Goal: Find specific page/section: Find specific page/section

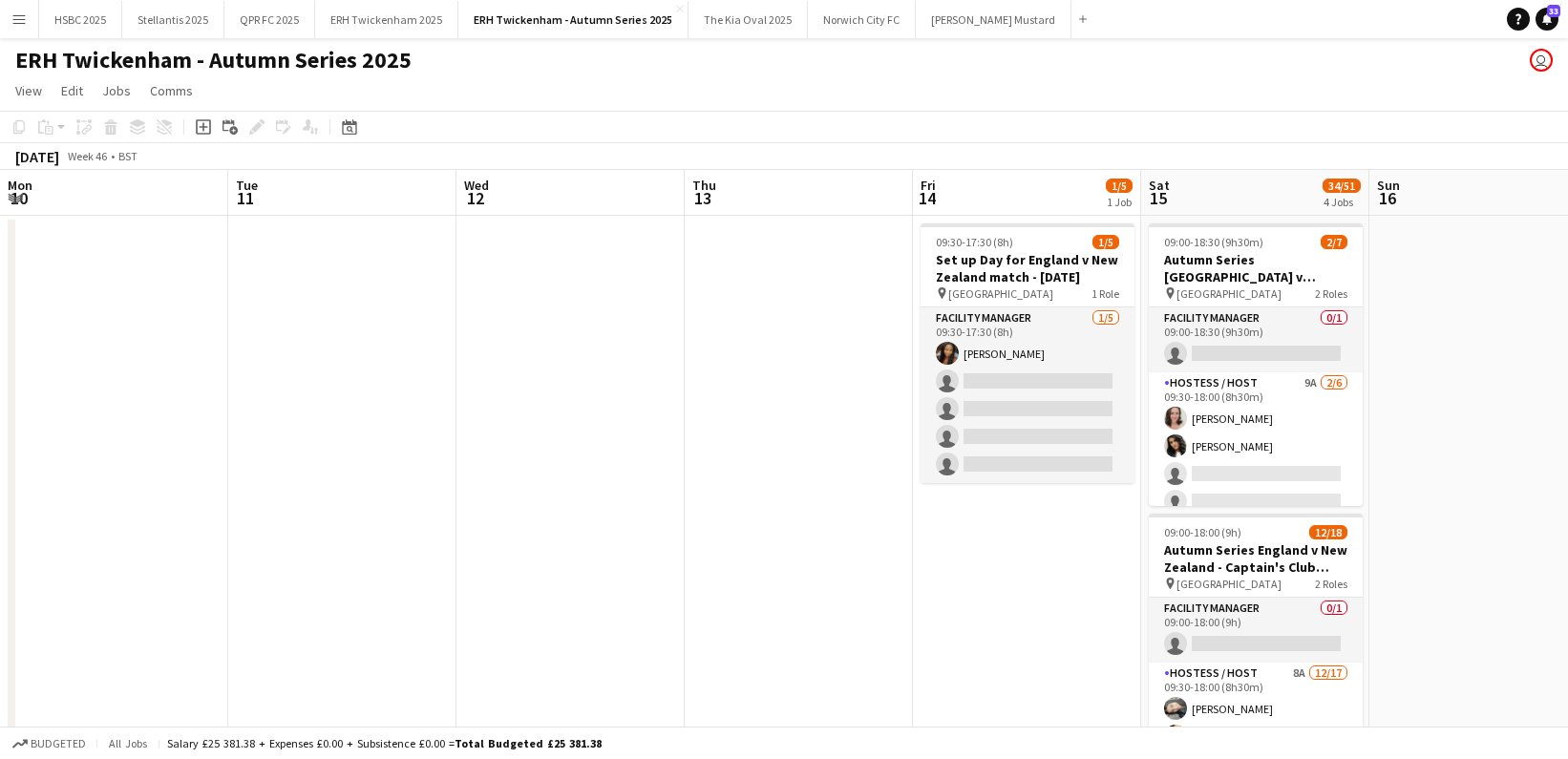
scroll to position [0, 564]
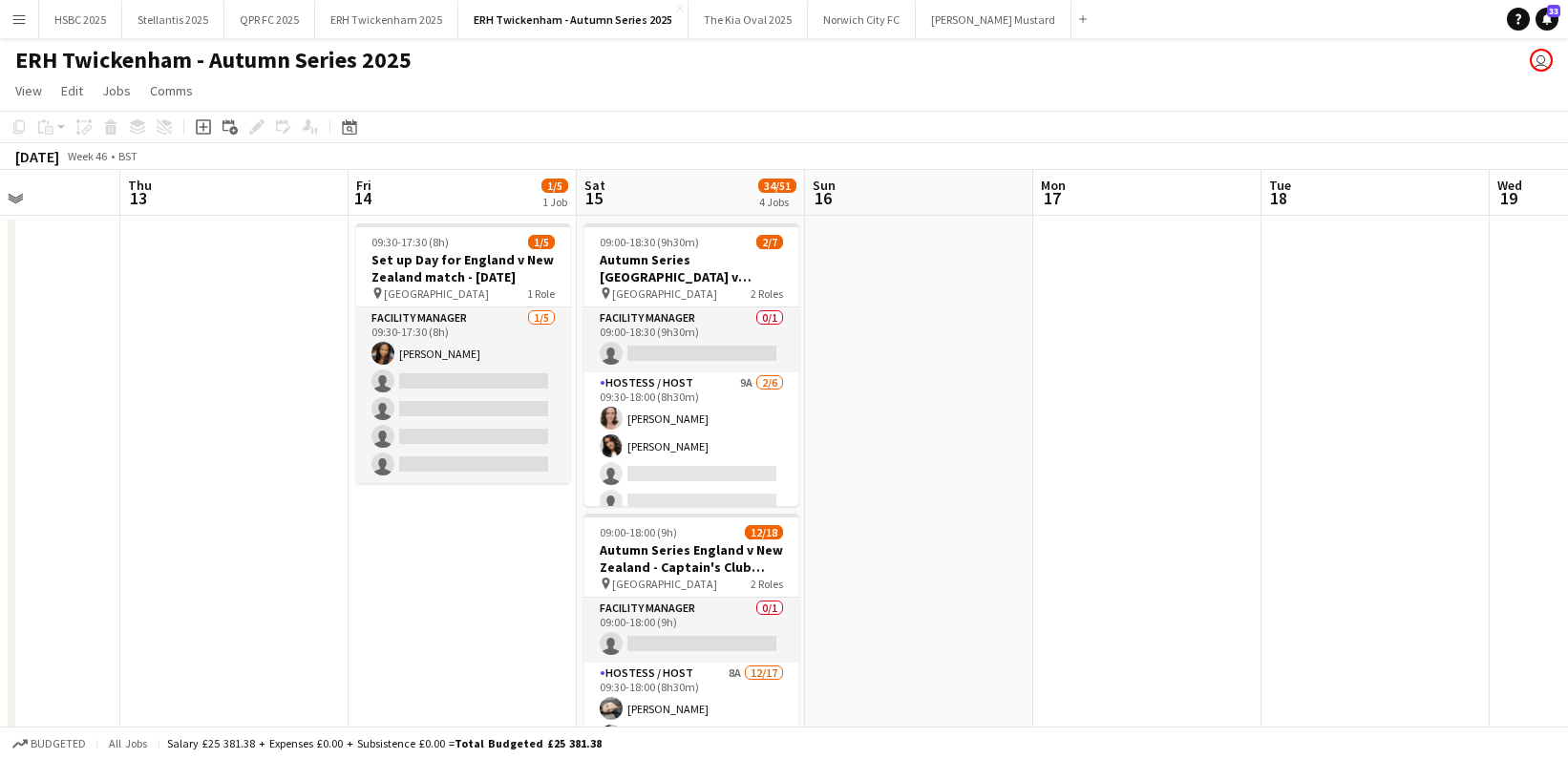
click at [7, 17] on button "Menu" at bounding box center [19, 19] width 39 height 38
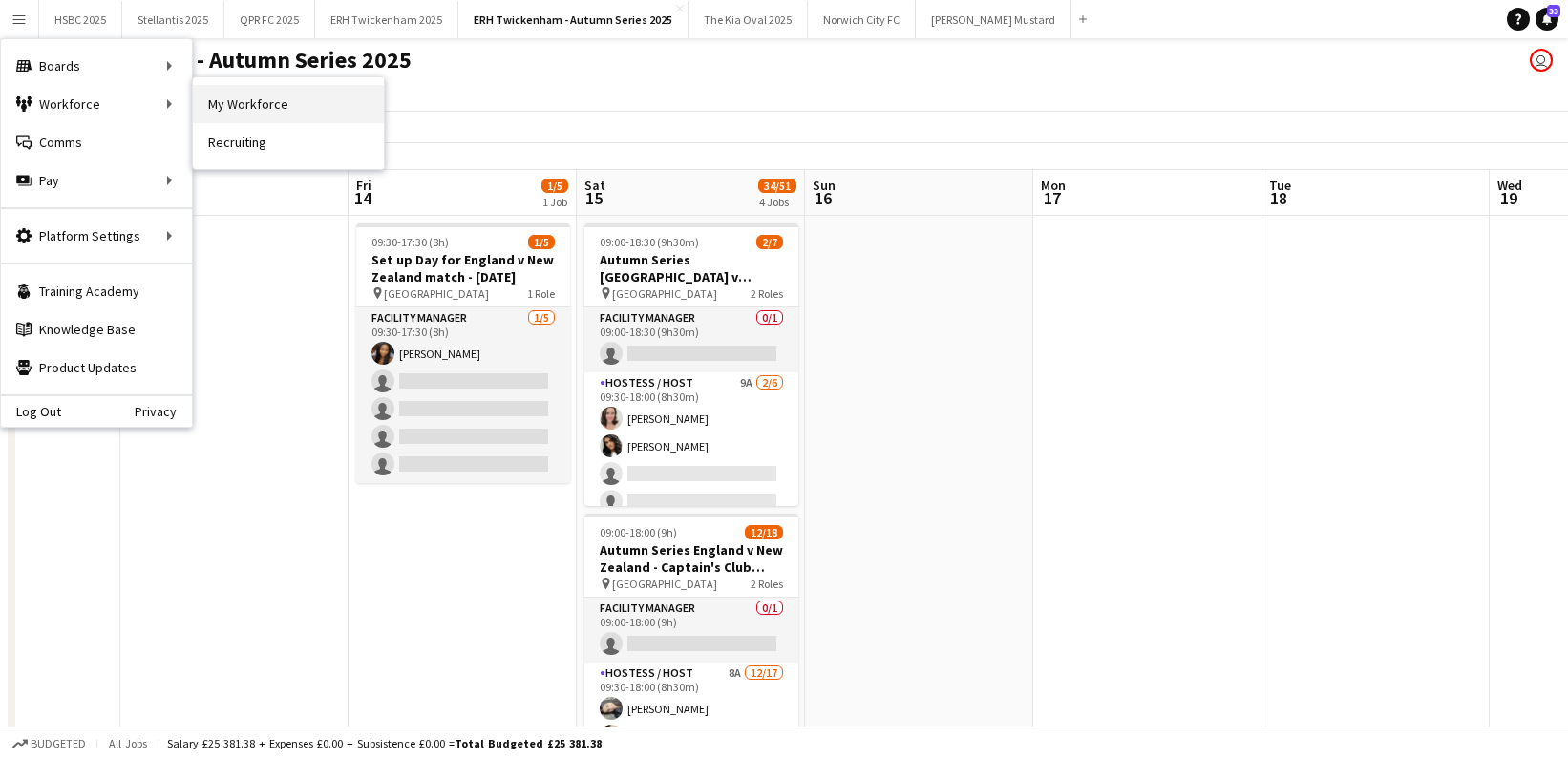
click at [305, 95] on link "My Workforce" at bounding box center [288, 104] width 191 height 38
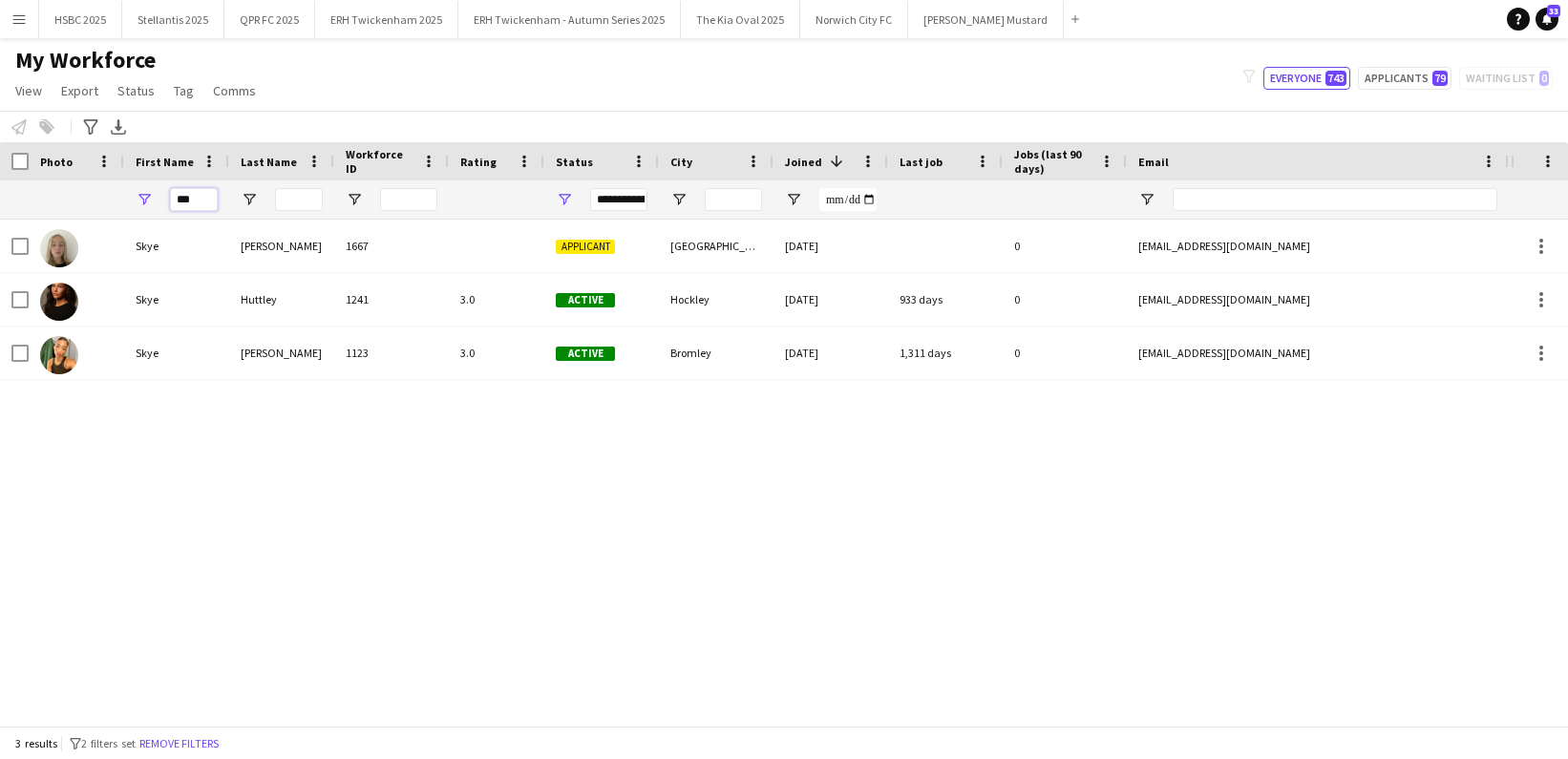
drag, startPoint x: 123, startPoint y: 200, endPoint x: 107, endPoint y: 199, distance: 16.0
click at [107, 199] on div "***" at bounding box center [1083, 200] width 2166 height 38
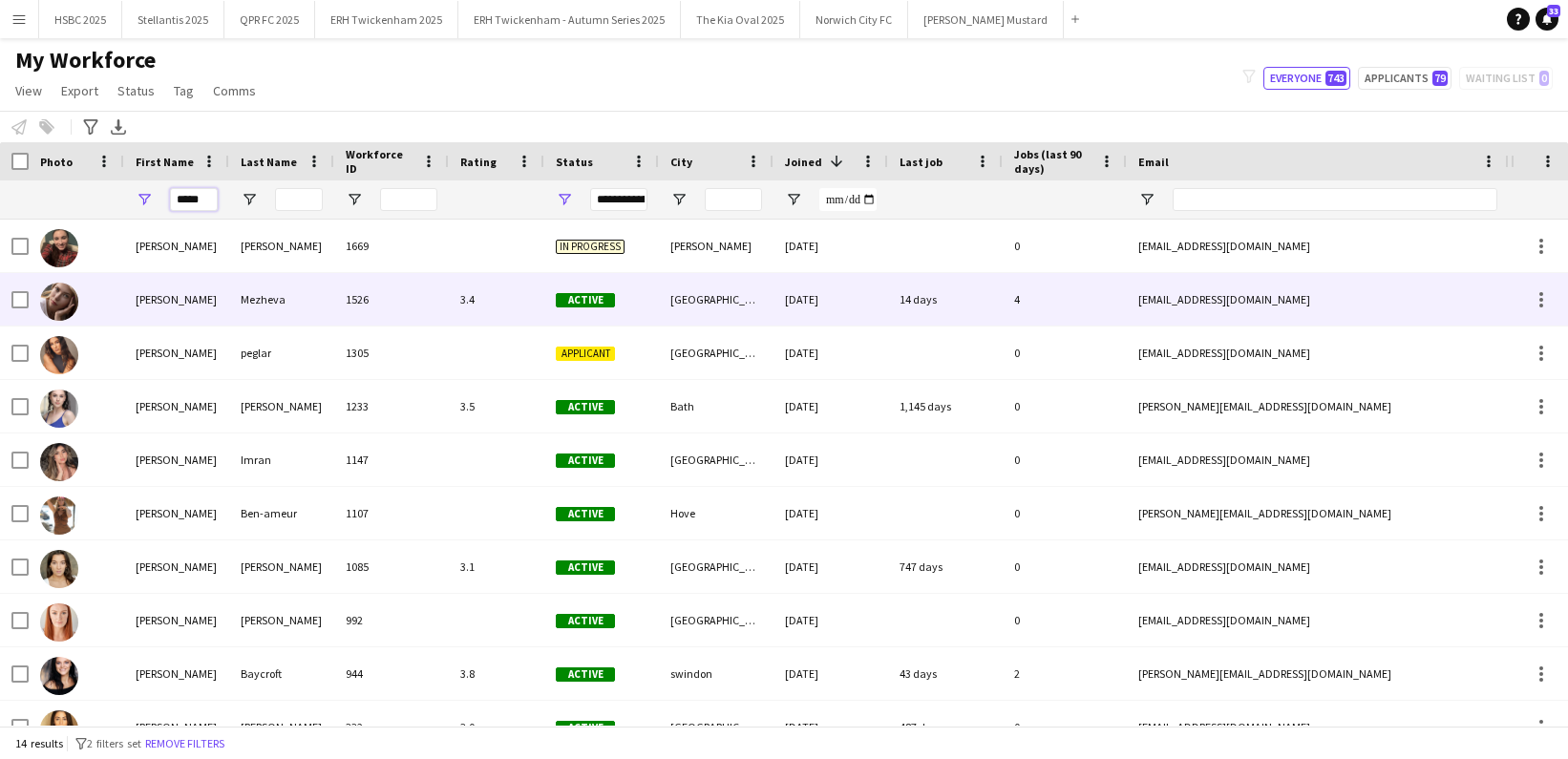
type input "*****"
click at [138, 302] on div "[PERSON_NAME]" at bounding box center [176, 299] width 105 height 53
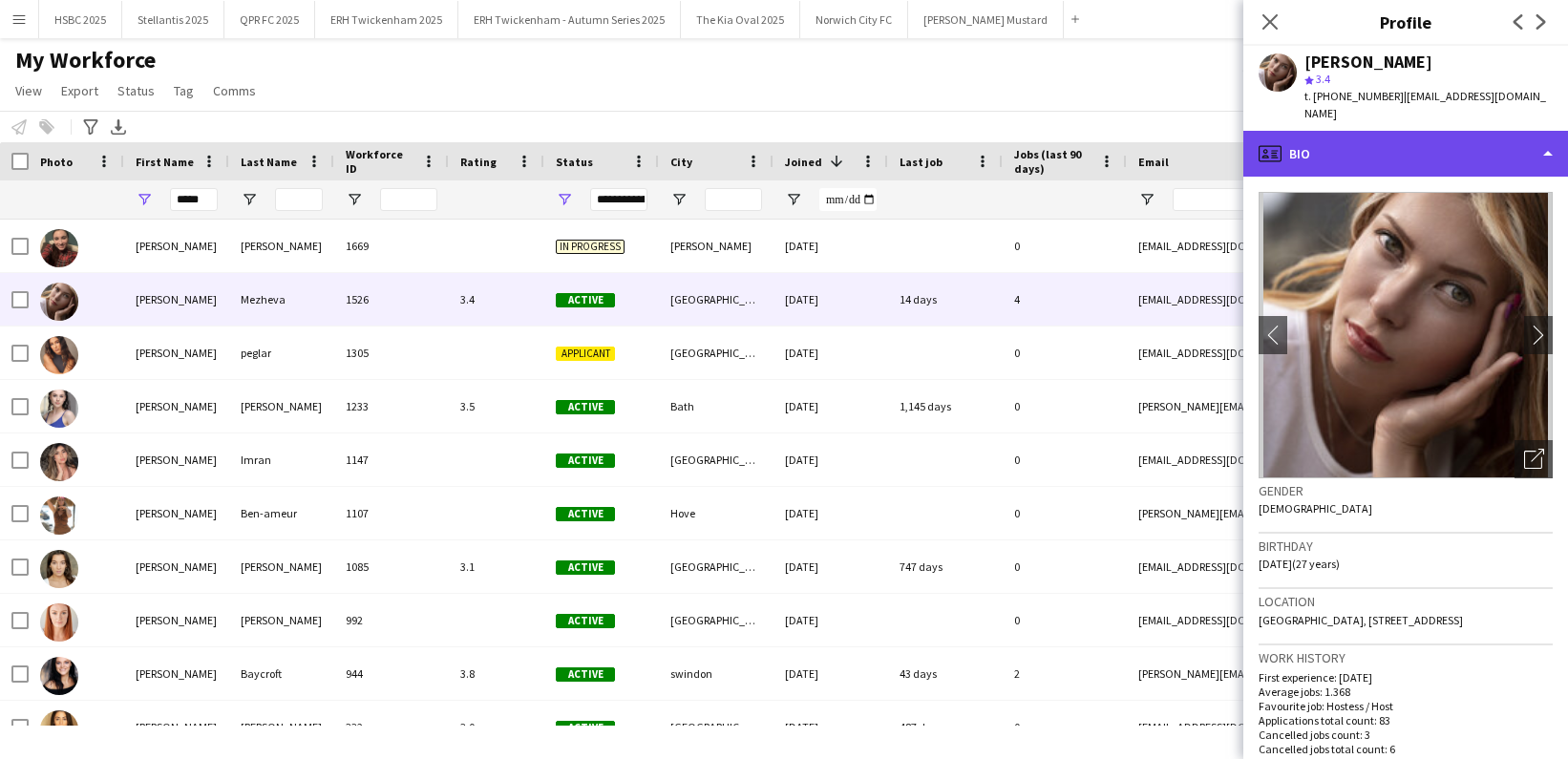
click at [1415, 141] on div "profile Bio" at bounding box center [1405, 154] width 324 height 46
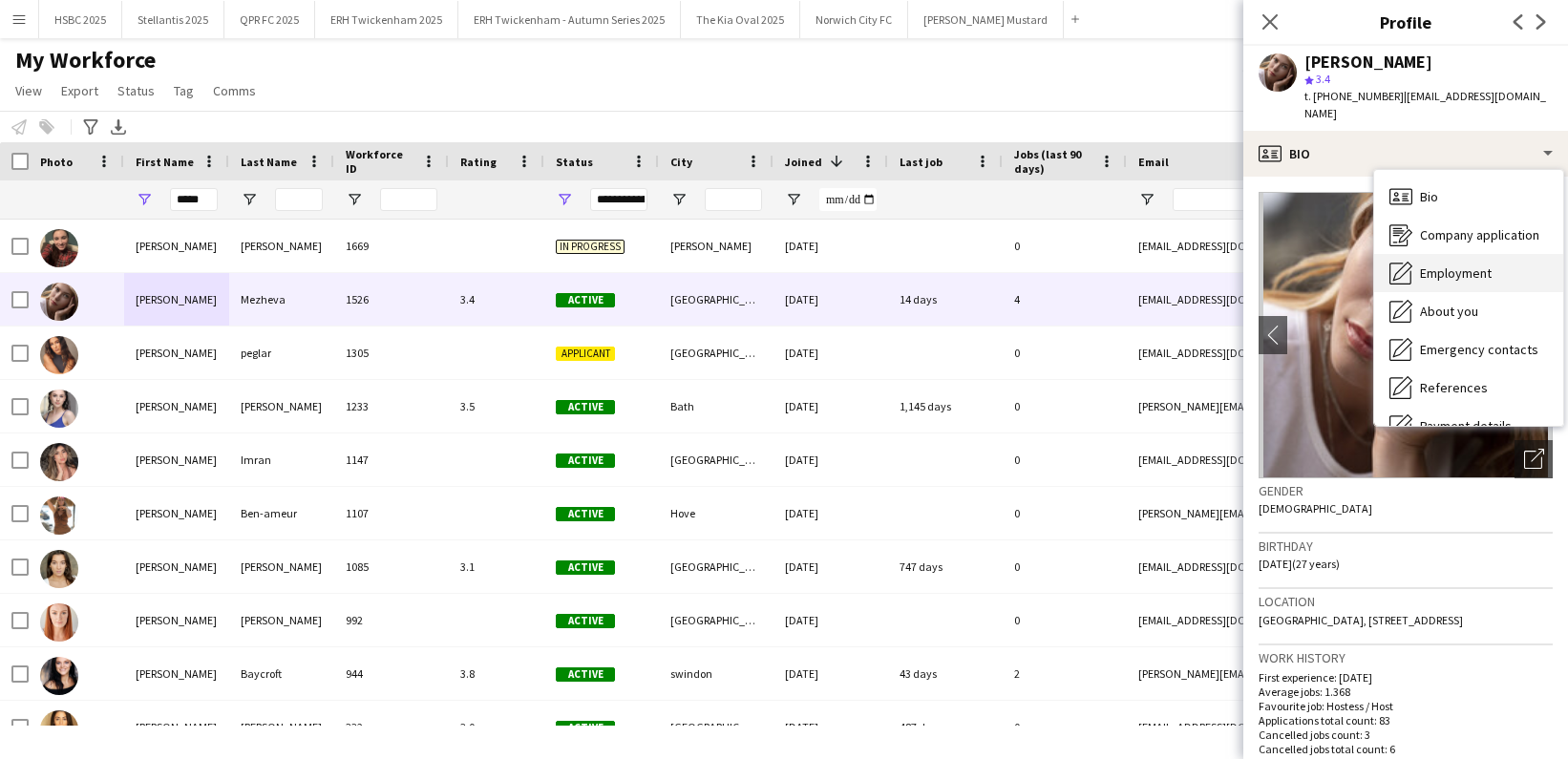
click at [1498, 254] on div "Employment Employment" at bounding box center [1469, 273] width 189 height 38
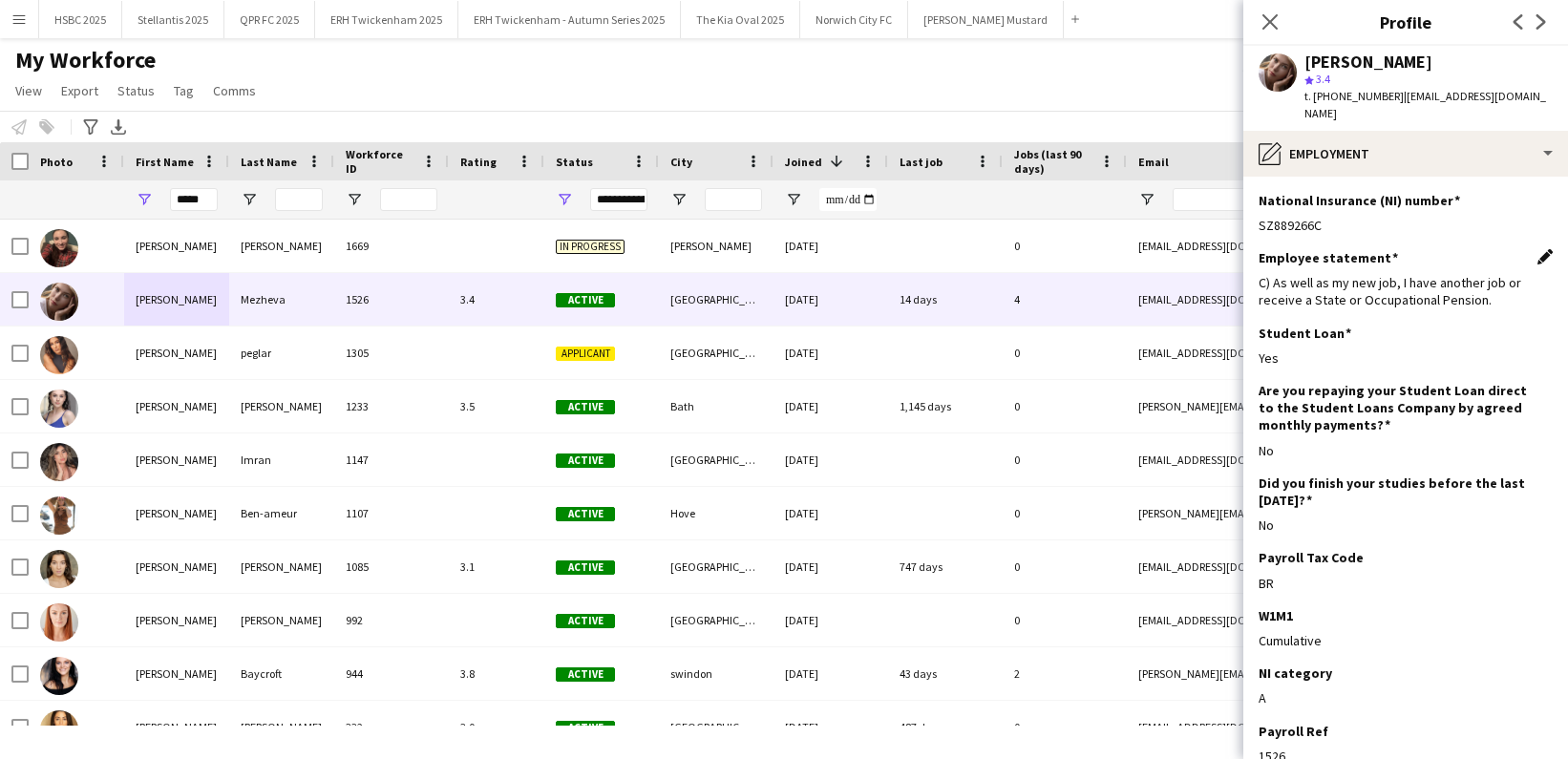
click at [1544, 249] on app-icon "Edit this field" at bounding box center [1545, 257] width 15 height 15
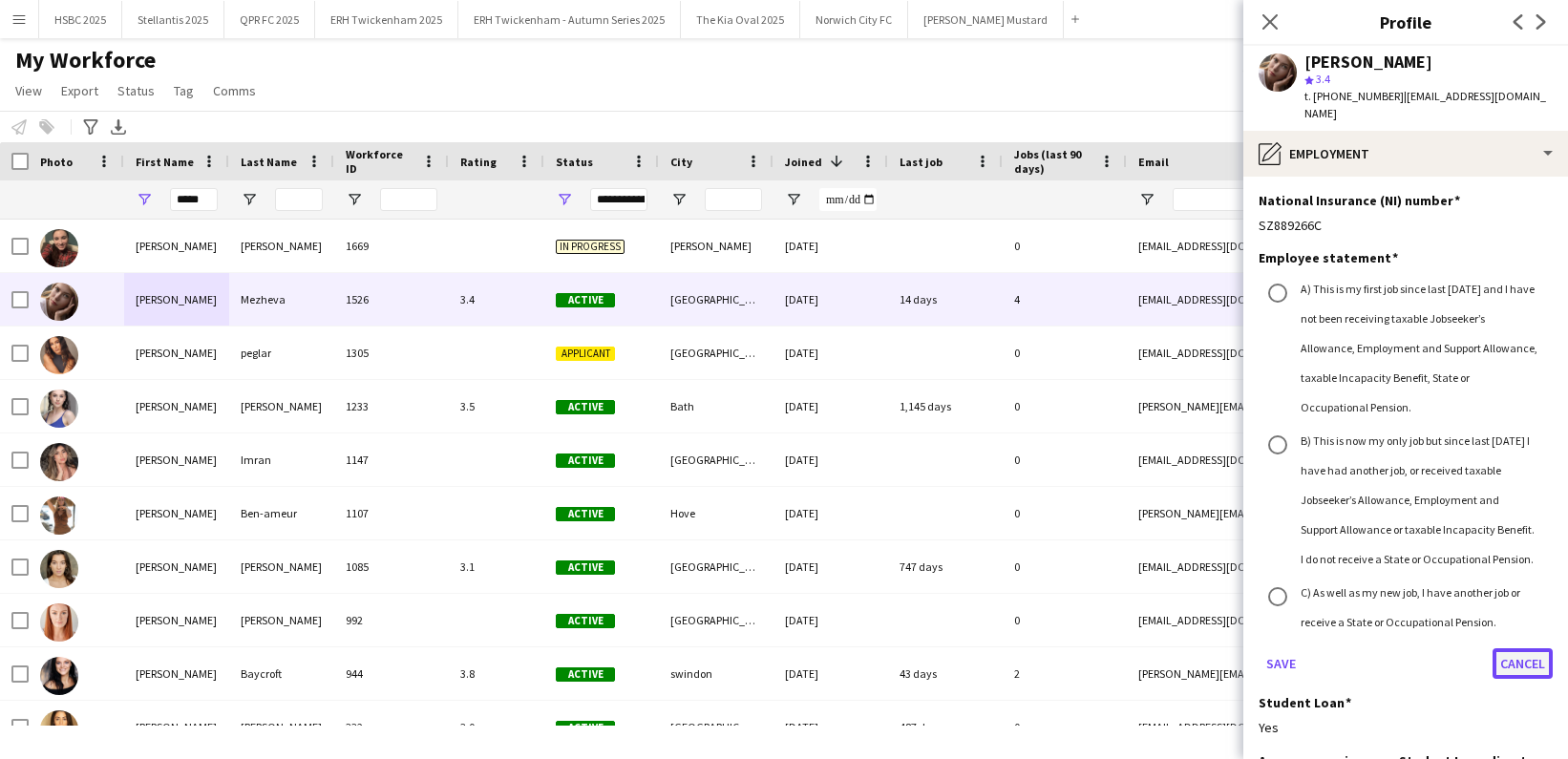
click at [1528, 648] on button "Cancel" at bounding box center [1523, 664] width 61 height 31
